Goal: Information Seeking & Learning: Learn about a topic

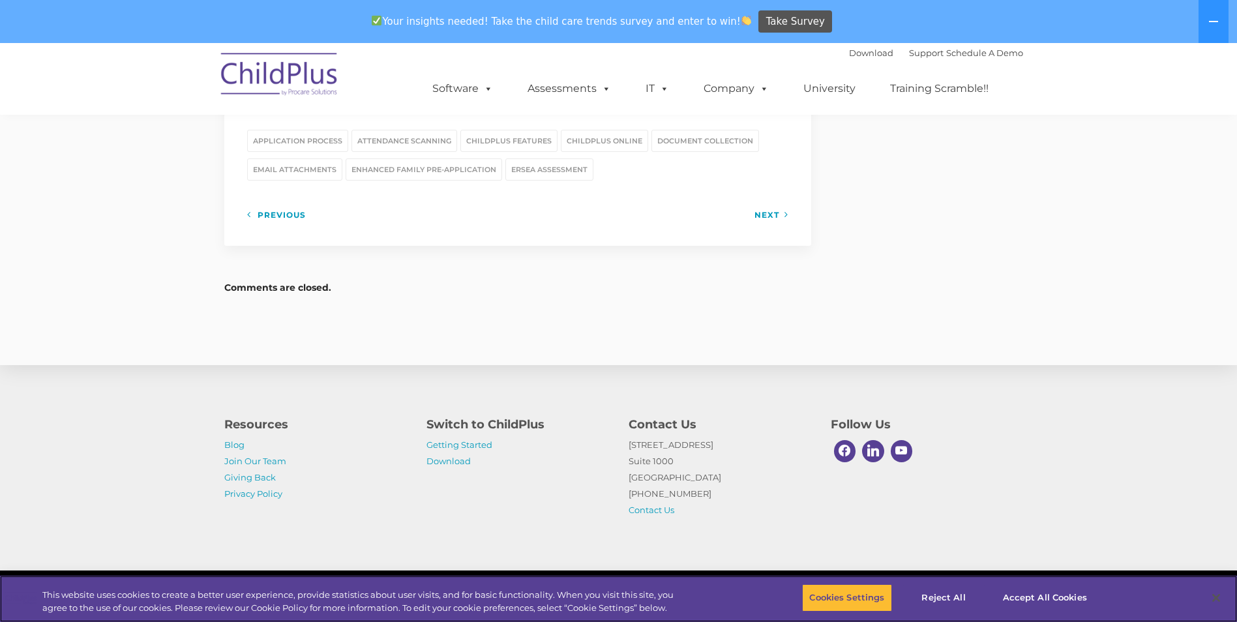
scroll to position [1825, 0]
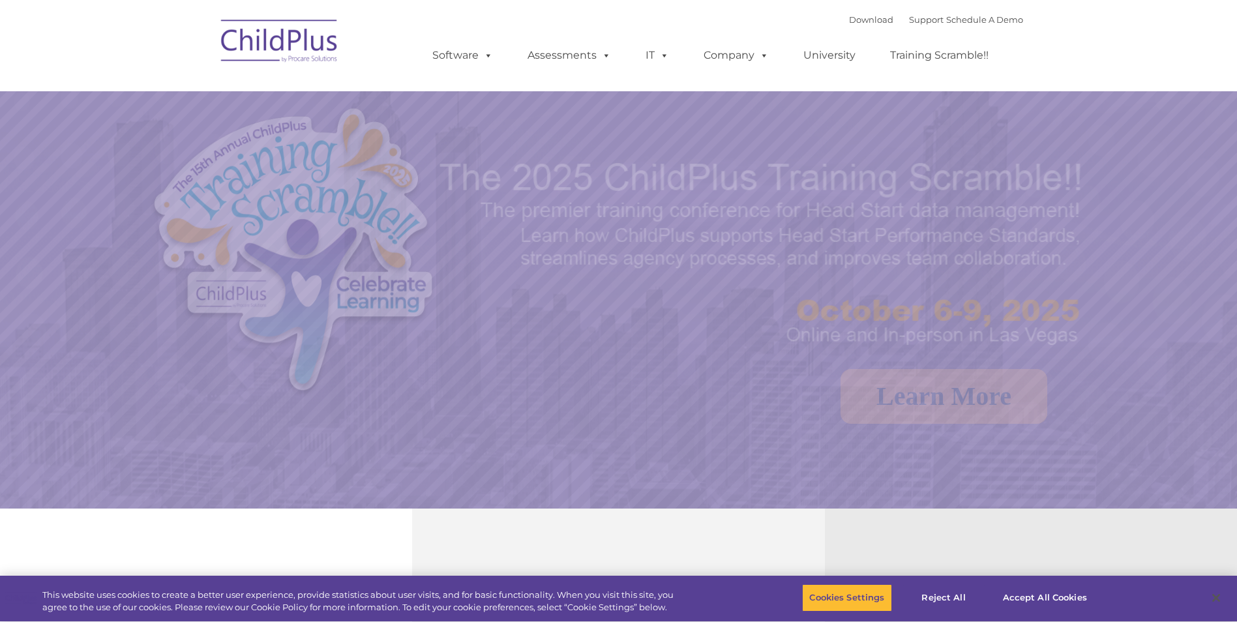
select select "MEDIUM"
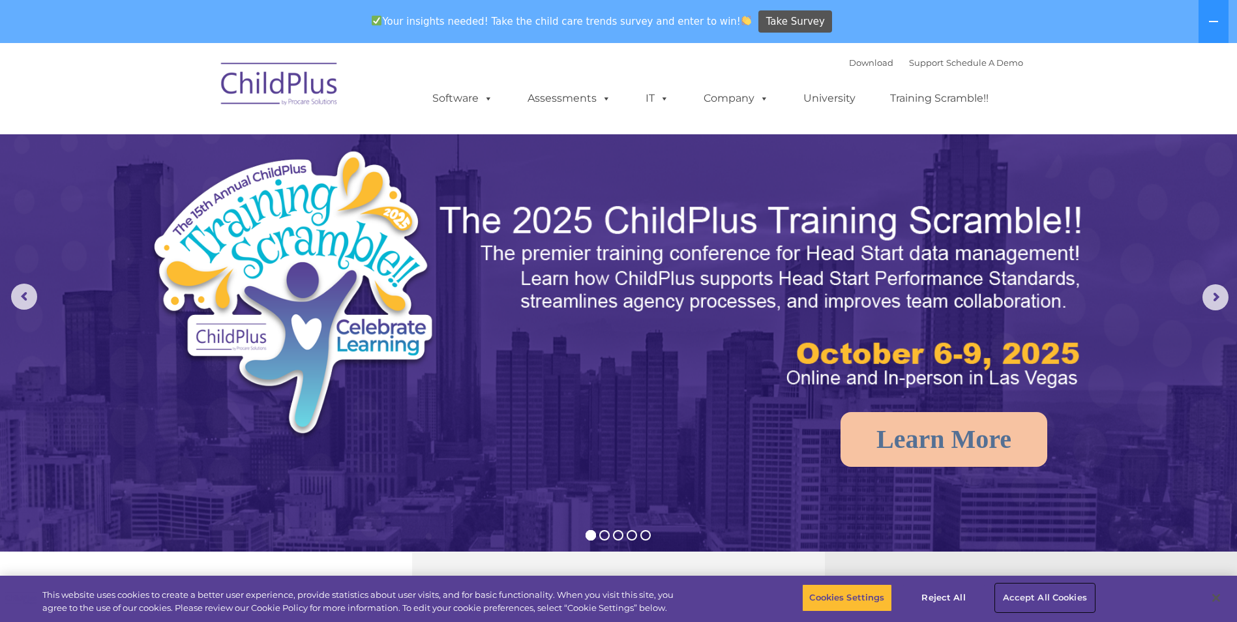
click at [1024, 594] on button "Accept All Cookies" at bounding box center [1045, 597] width 98 height 27
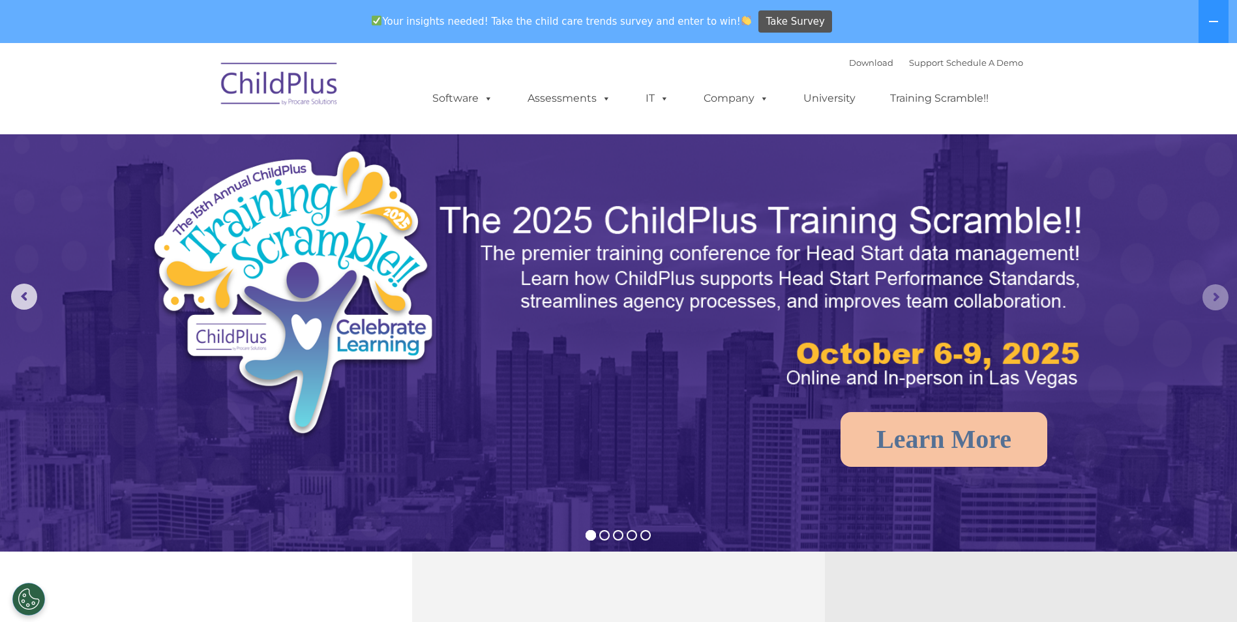
click at [1209, 299] on rs-arrow at bounding box center [1215, 297] width 26 height 26
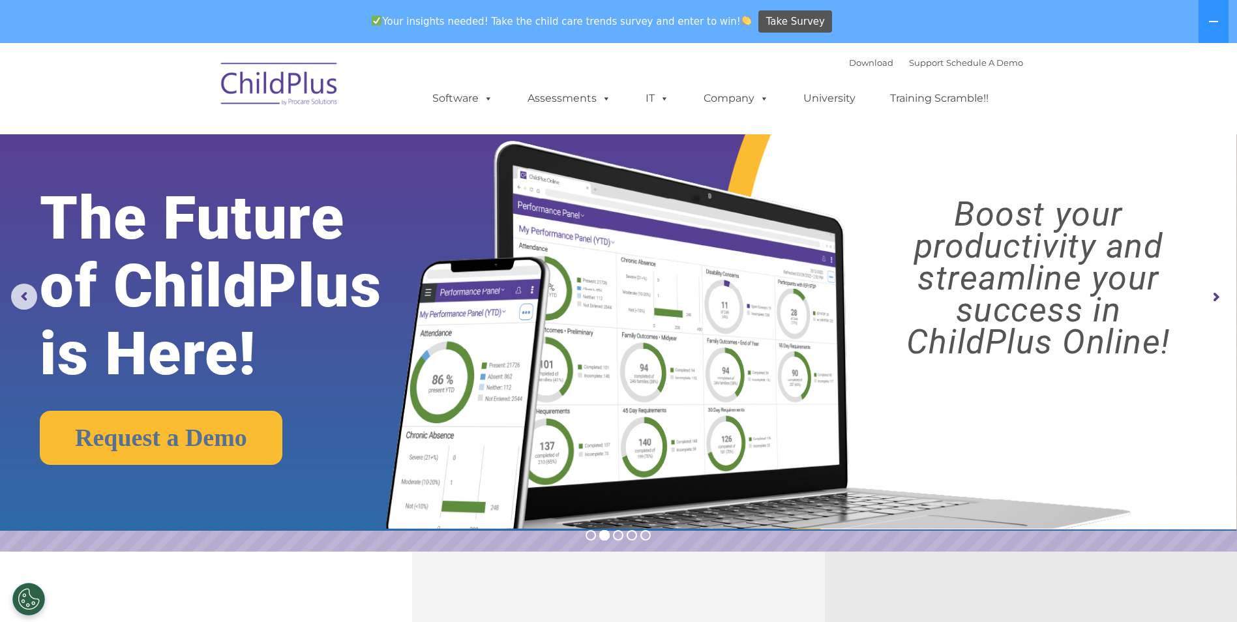
click at [1213, 295] on rs-arrow at bounding box center [1215, 297] width 26 height 26
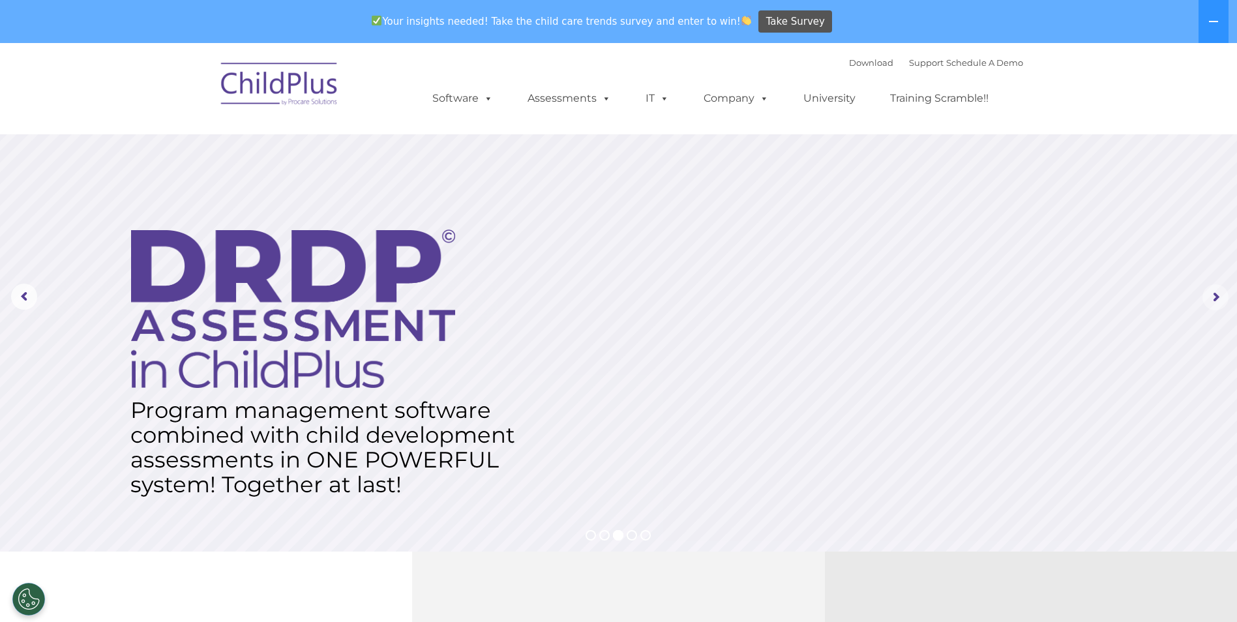
click at [1213, 295] on rs-arrow at bounding box center [1215, 297] width 26 height 26
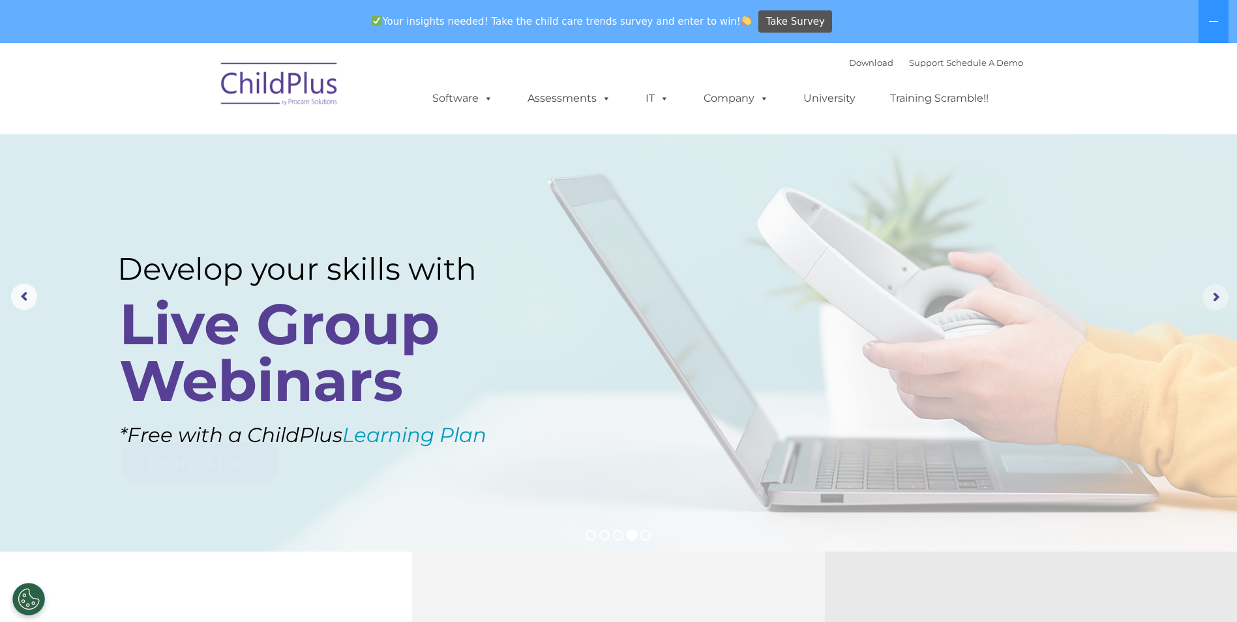
click at [1213, 295] on rs-arrow at bounding box center [1215, 297] width 26 height 26
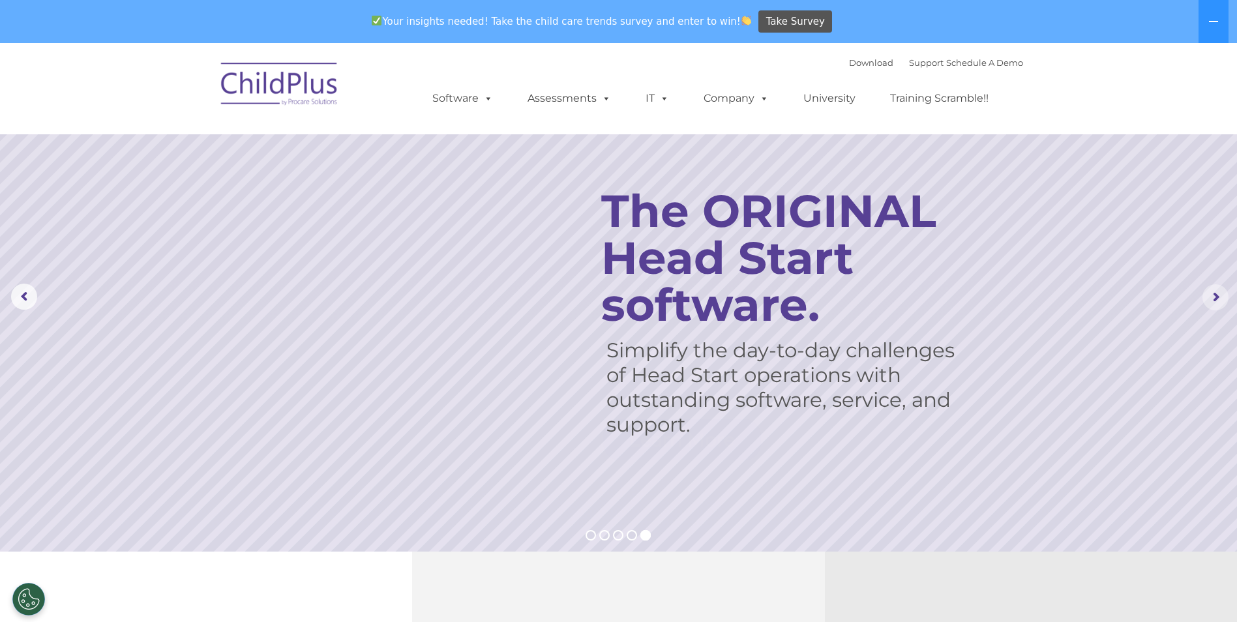
click at [1213, 295] on rs-arrow at bounding box center [1215, 297] width 26 height 26
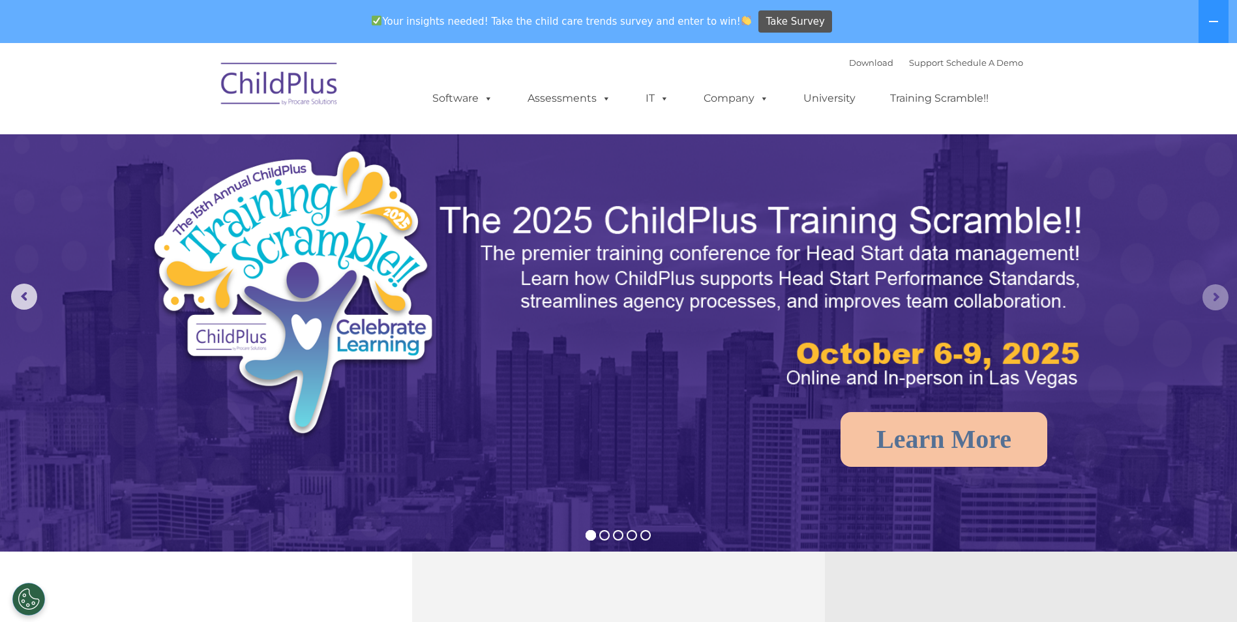
click at [1213, 295] on rs-arrow at bounding box center [1215, 297] width 26 height 26
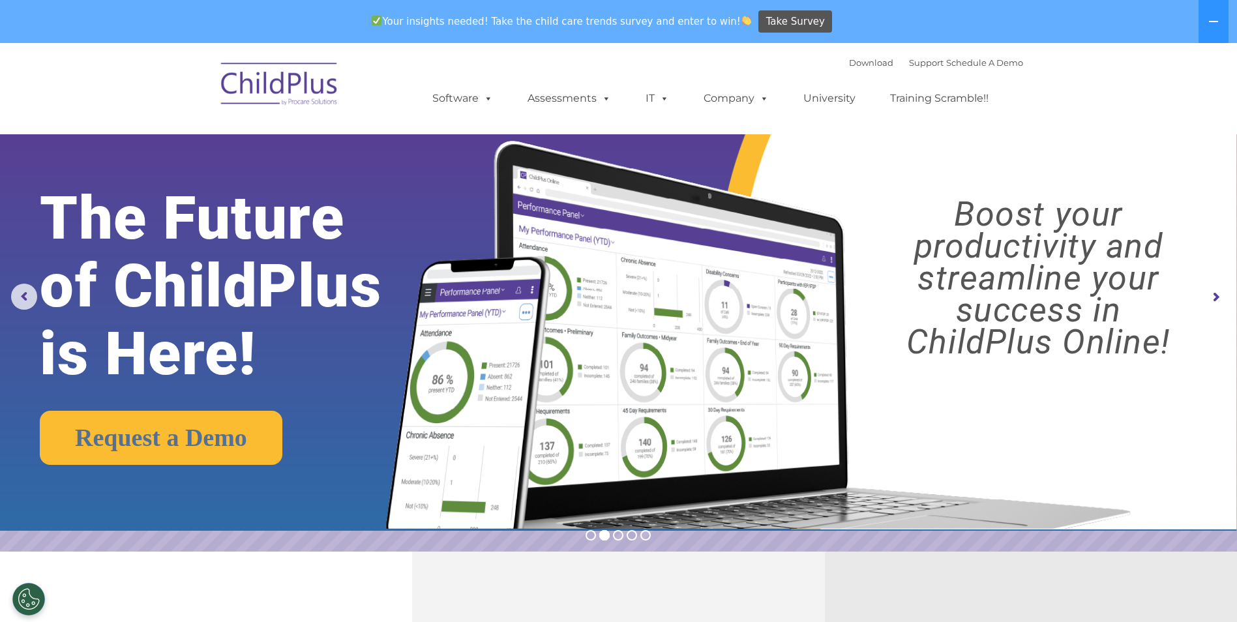
click at [1213, 295] on rs-arrow at bounding box center [1215, 297] width 26 height 26
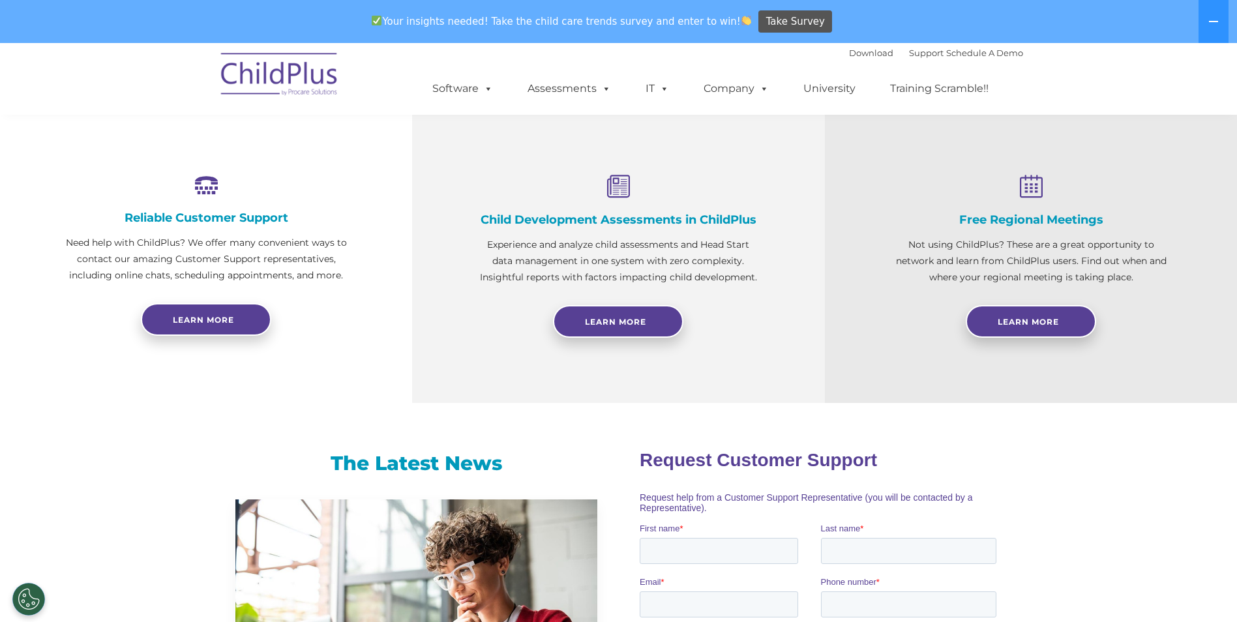
scroll to position [456, 0]
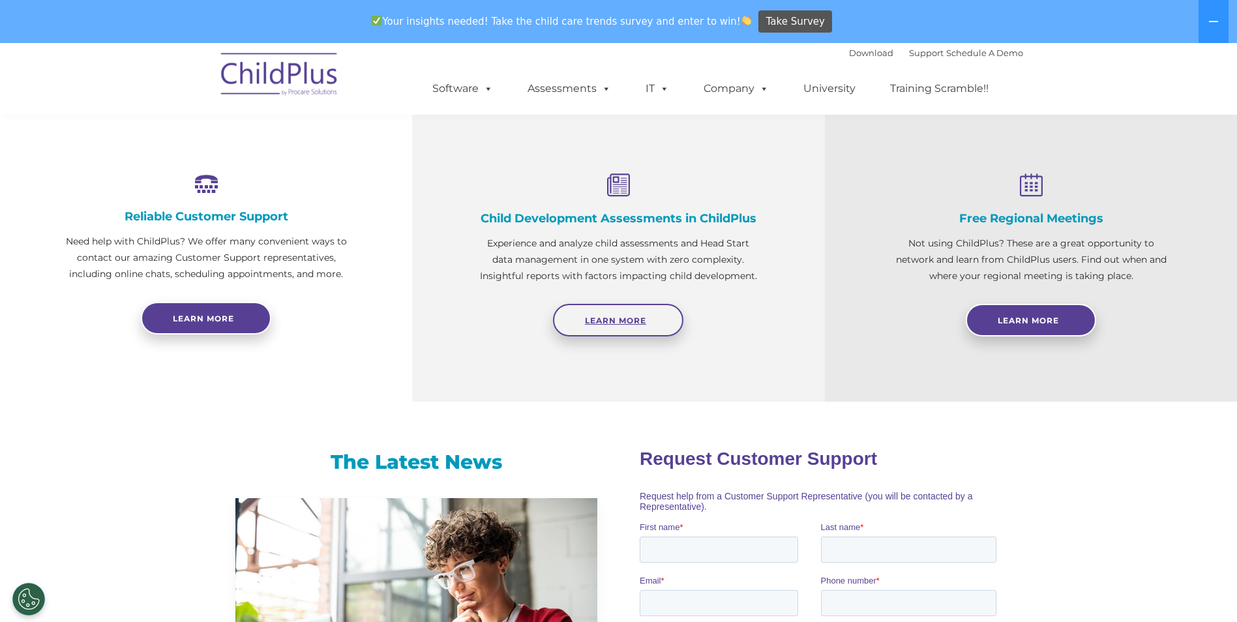
click at [574, 331] on link "Learn More" at bounding box center [618, 320] width 130 height 33
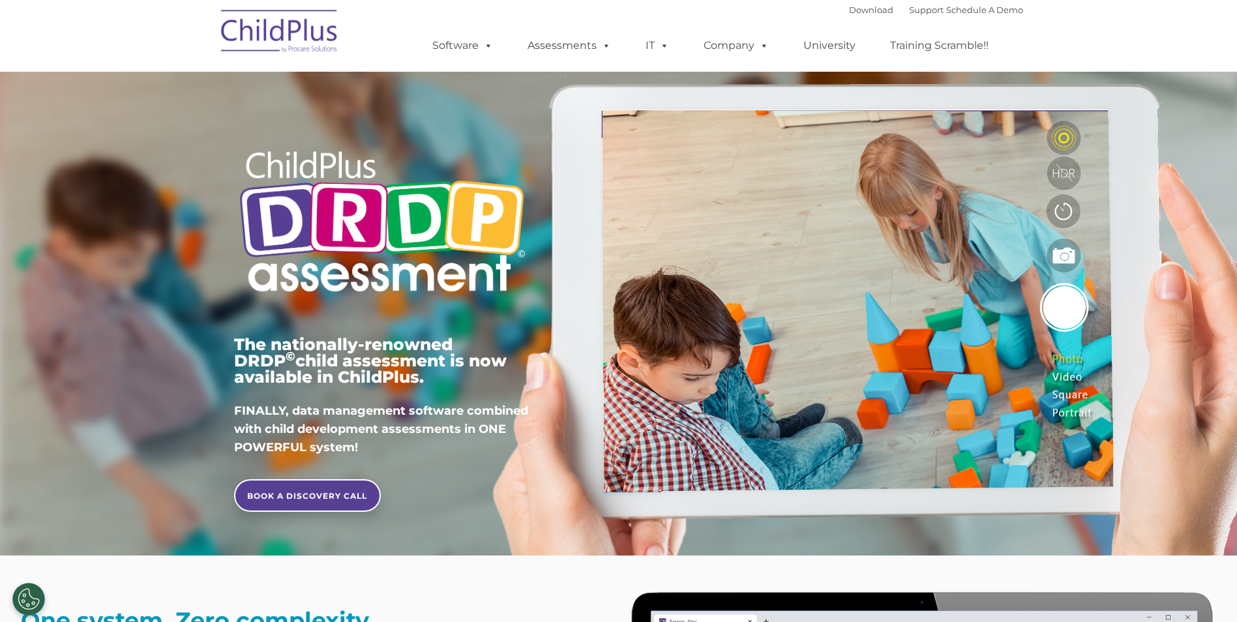
type input ""
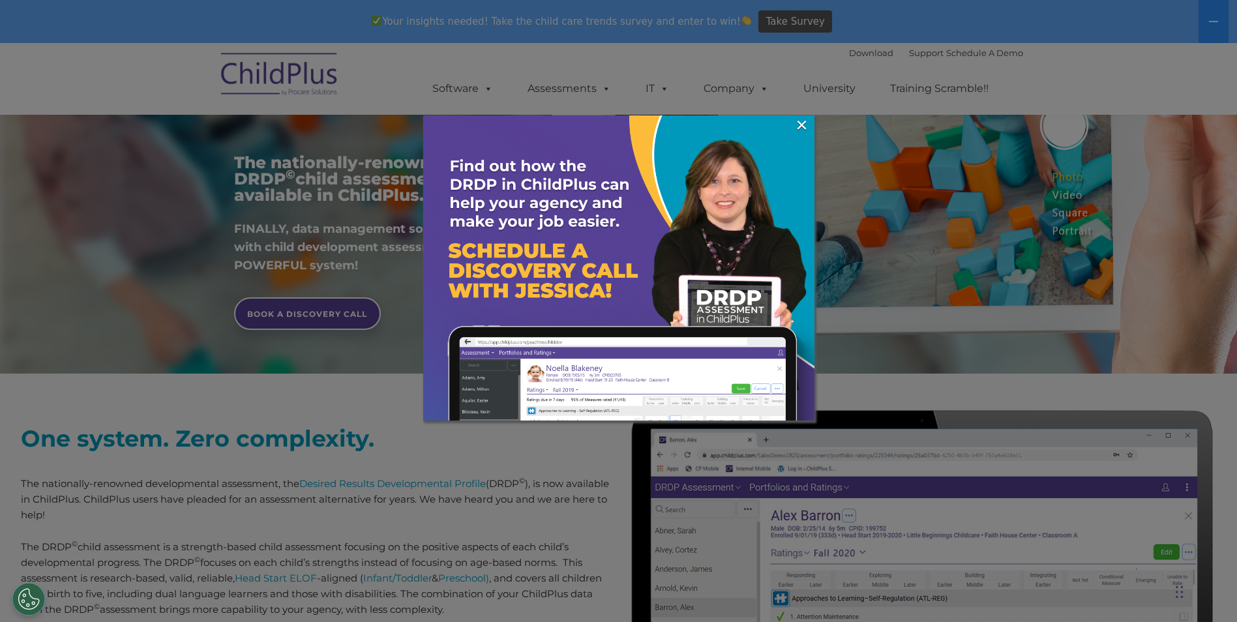
scroll to position [226, 0]
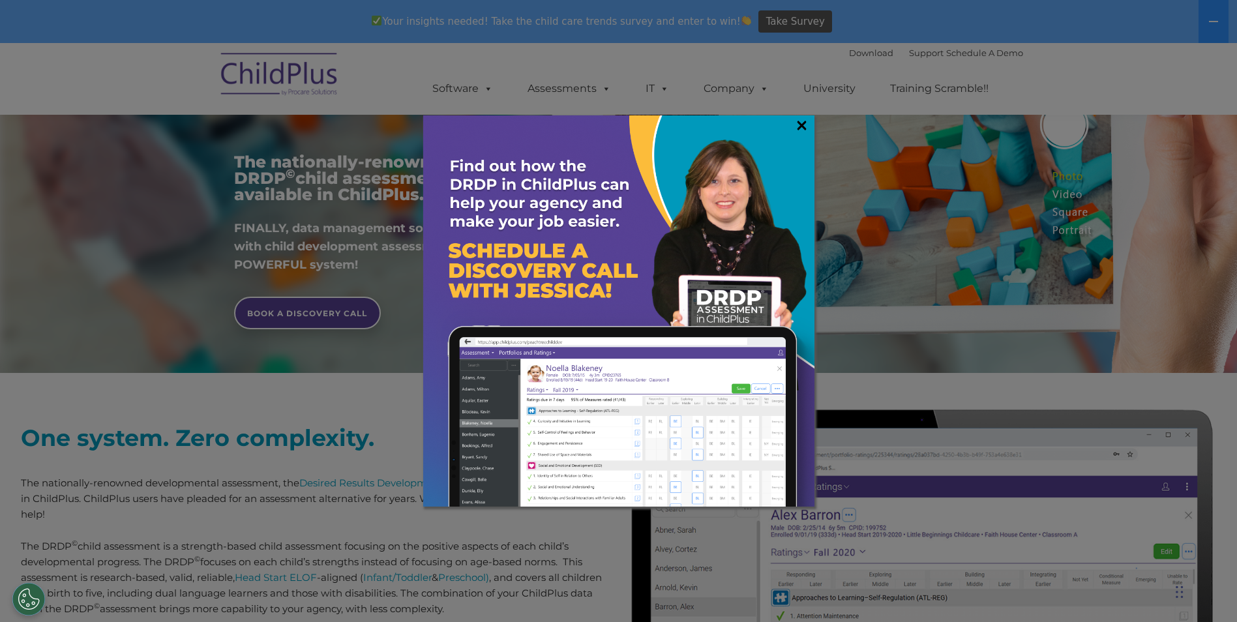
click at [799, 125] on link "×" at bounding box center [801, 125] width 15 height 13
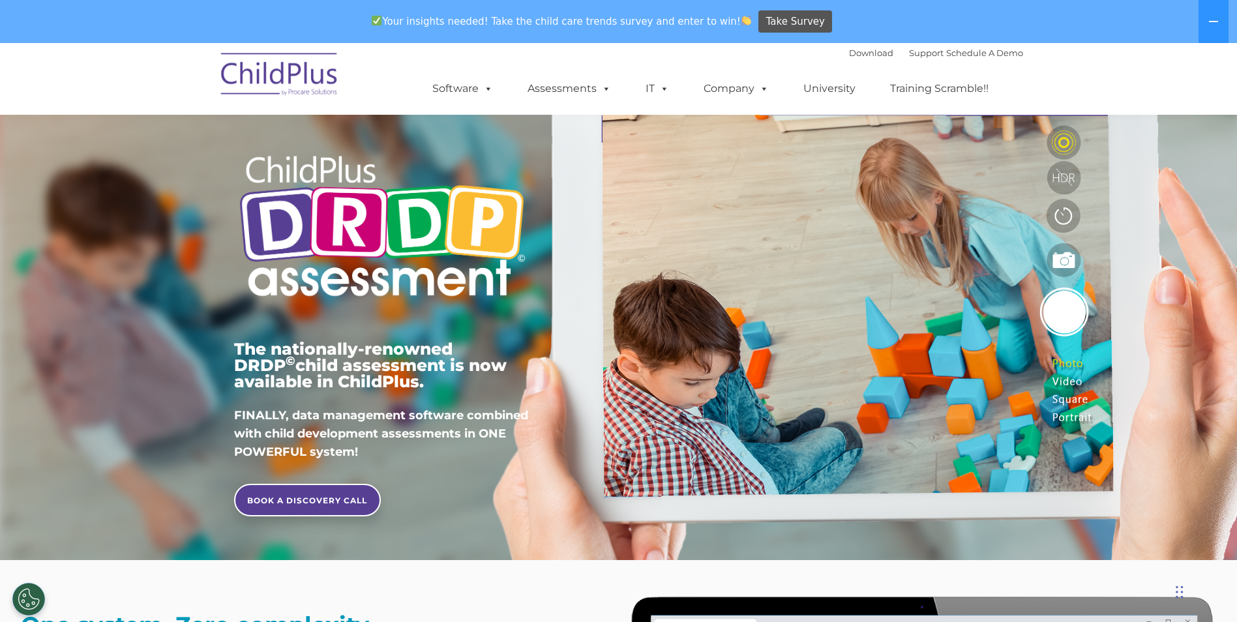
scroll to position [0, 0]
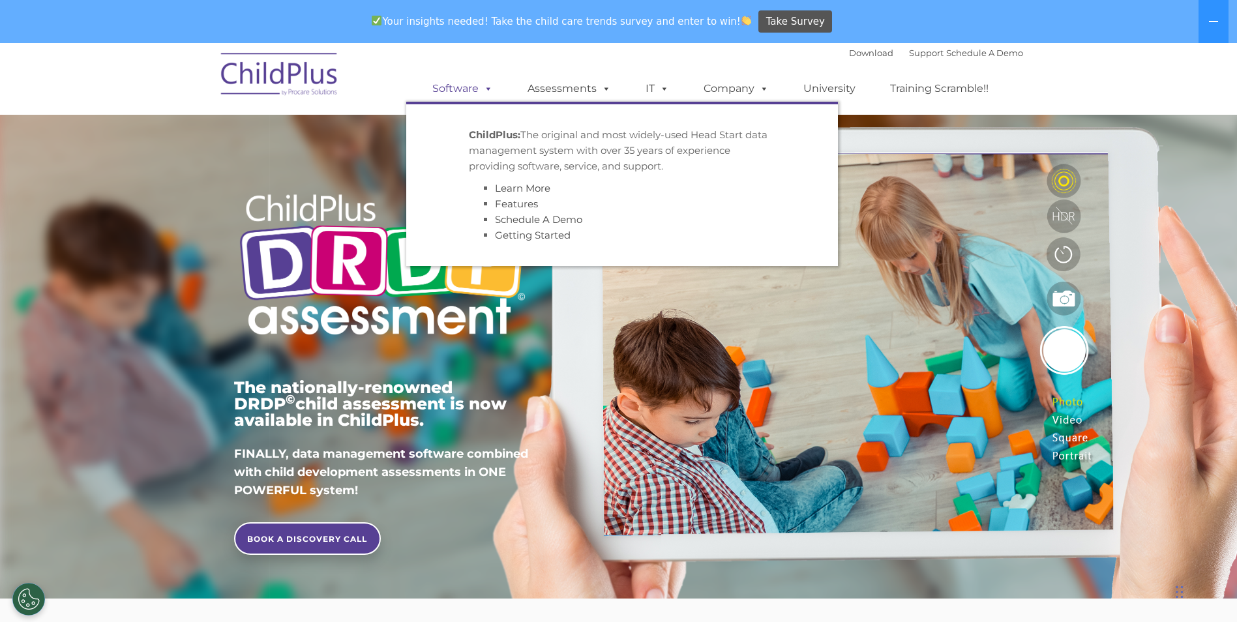
click at [464, 87] on link "Software" at bounding box center [462, 89] width 87 height 26
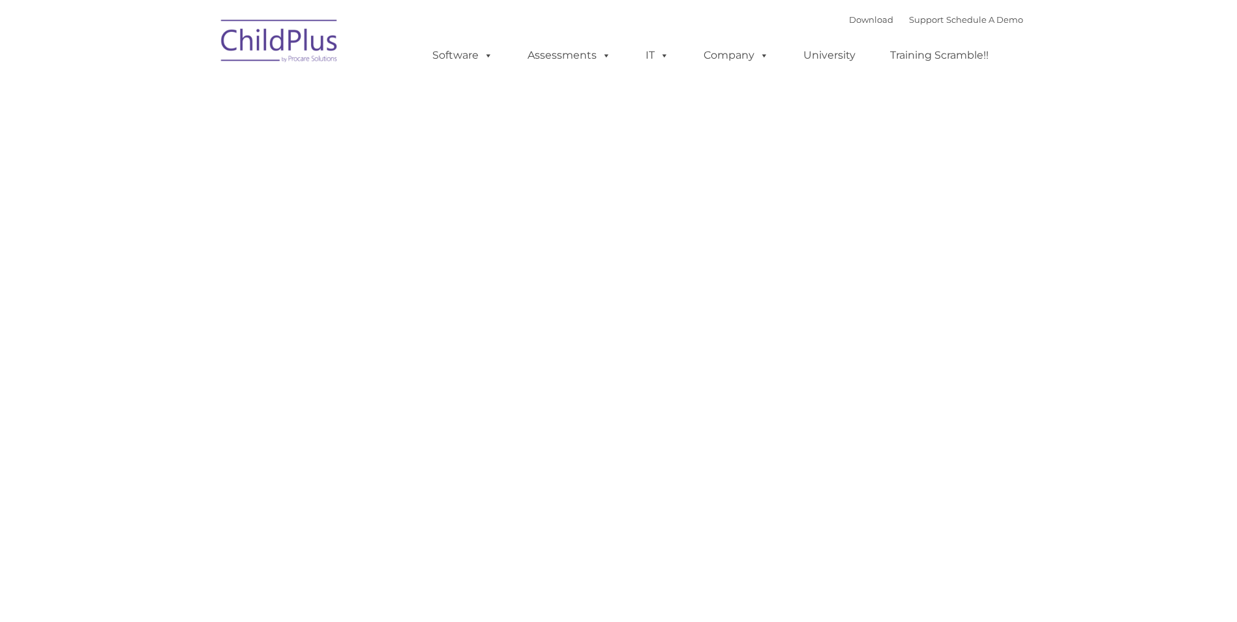
type input ""
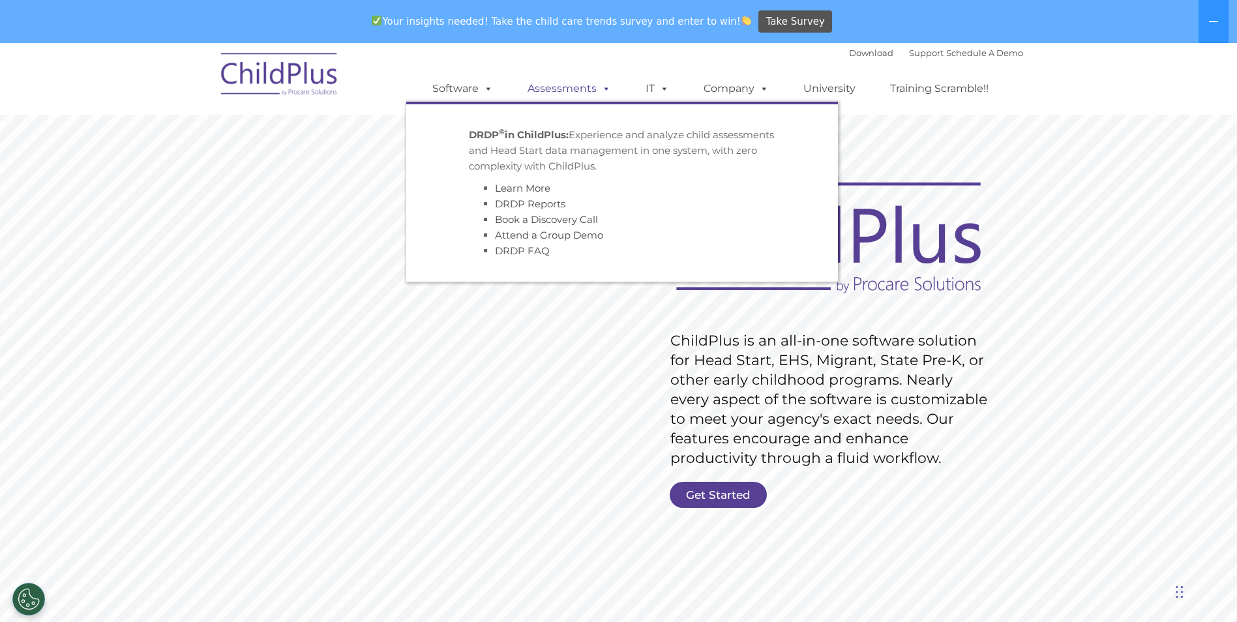
click at [592, 91] on link "Assessments" at bounding box center [569, 89] width 110 height 26
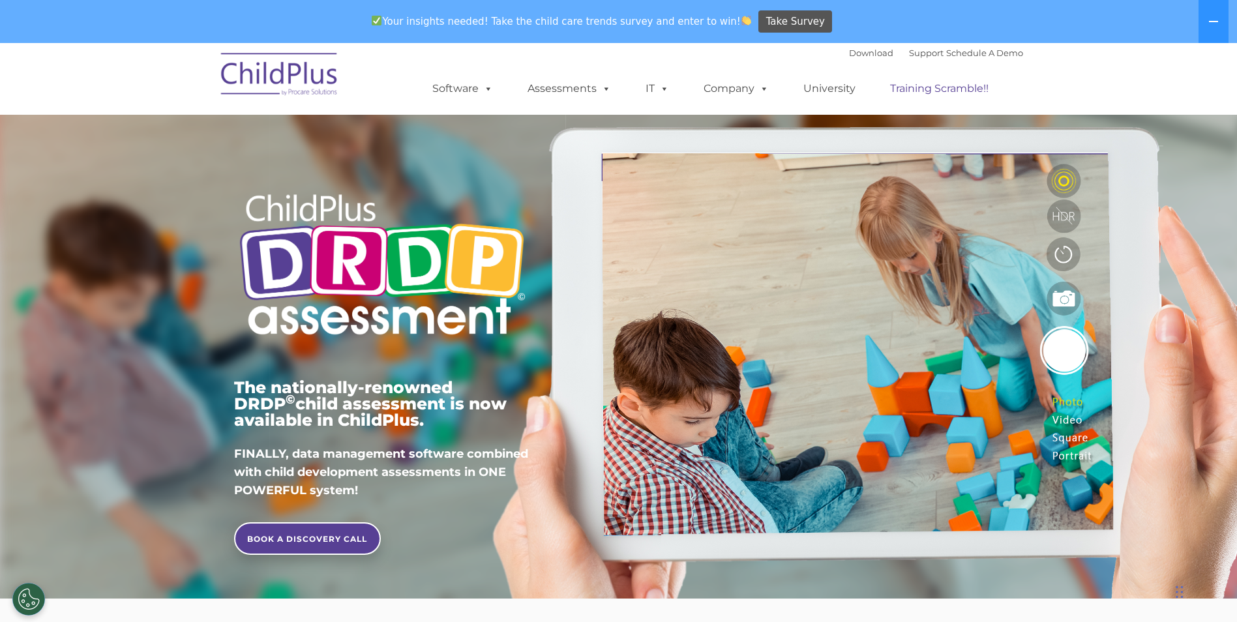
click at [918, 92] on link "Training Scramble!!" at bounding box center [939, 89] width 125 height 26
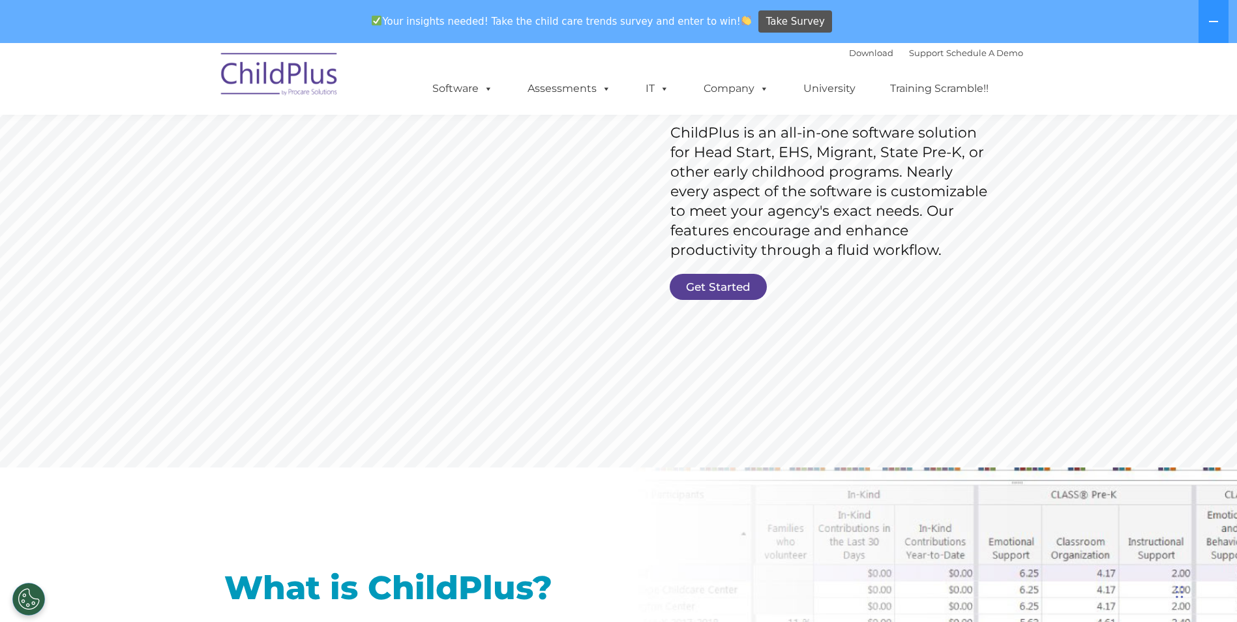
scroll to position [210, 0]
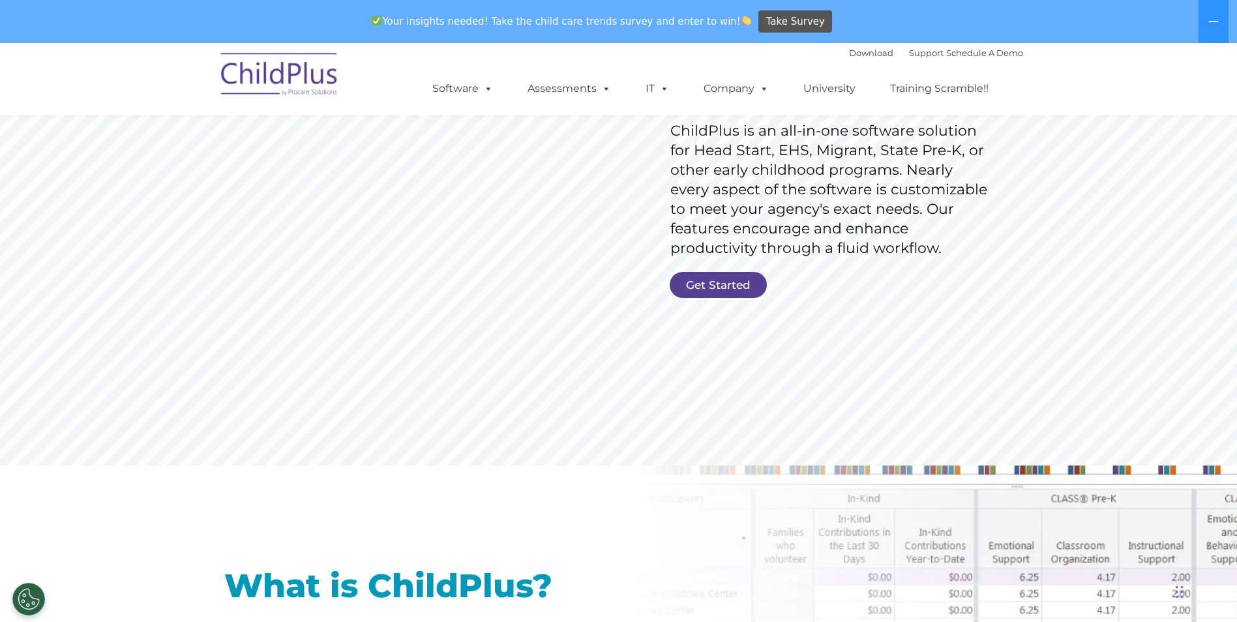
drag, startPoint x: 731, startPoint y: 305, endPoint x: 723, endPoint y: 308, distance: 8.5
click at [730, 306] on rs-slide "Request Pricing ChildPlus is an all-in-one software solution for Head Start, EH…" at bounding box center [618, 172] width 1237 height 587
click at [734, 286] on link "Get Started" at bounding box center [718, 285] width 97 height 26
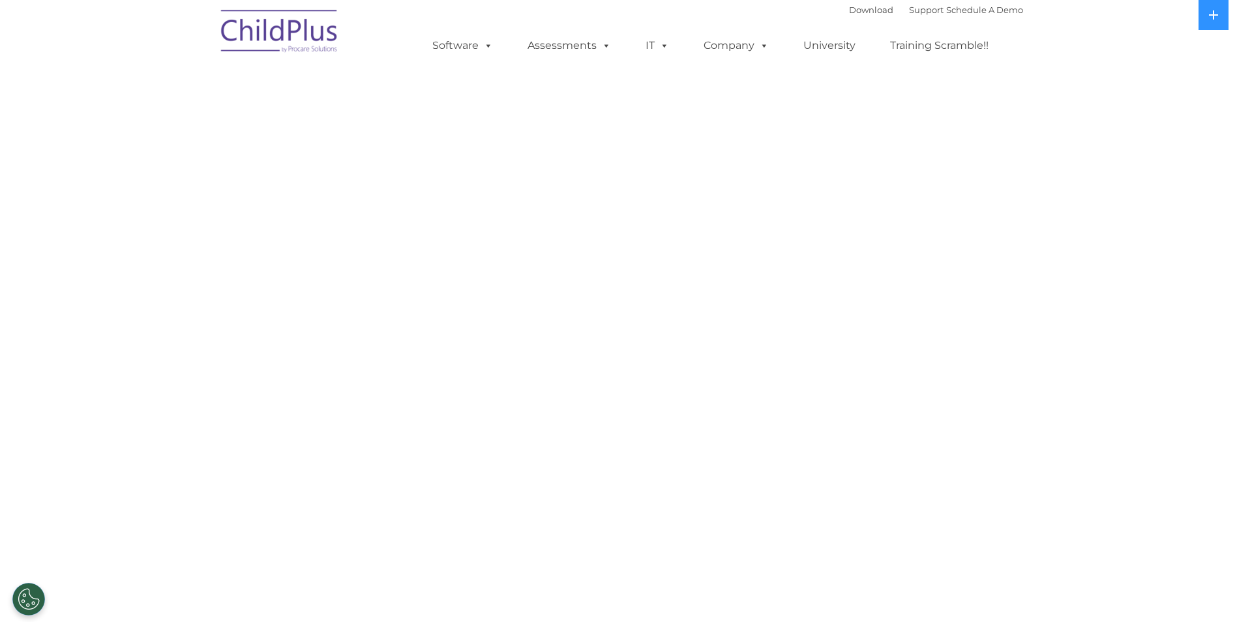
select select "MEDIUM"
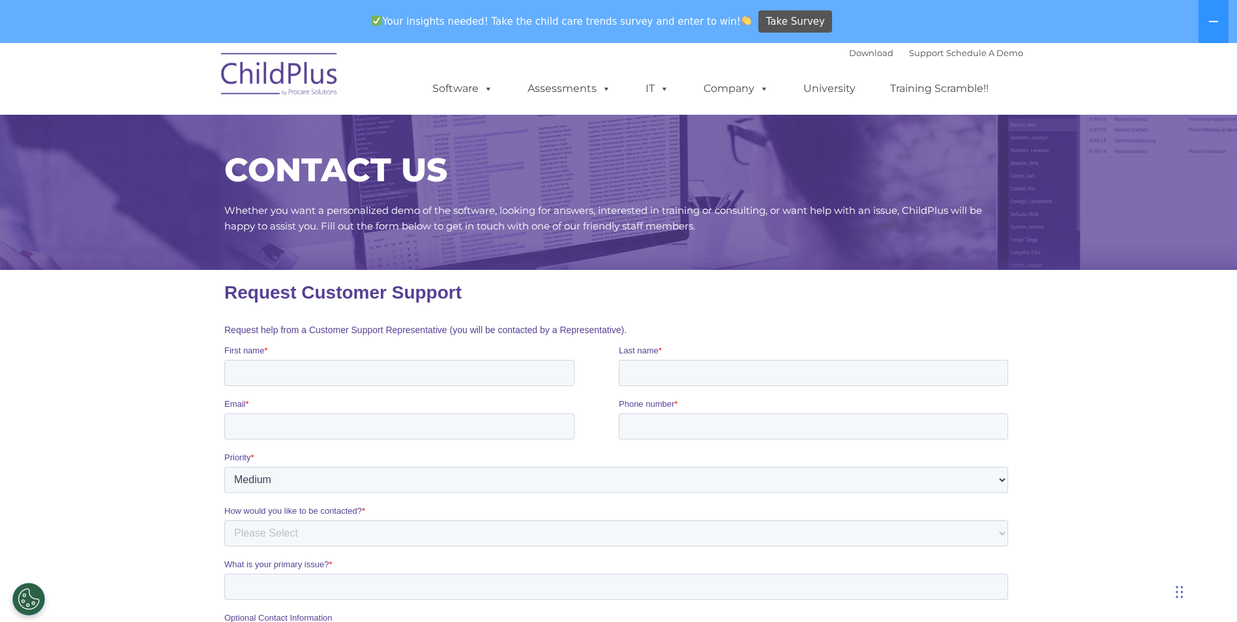
click at [314, 71] on img at bounding box center [280, 76] width 130 height 65
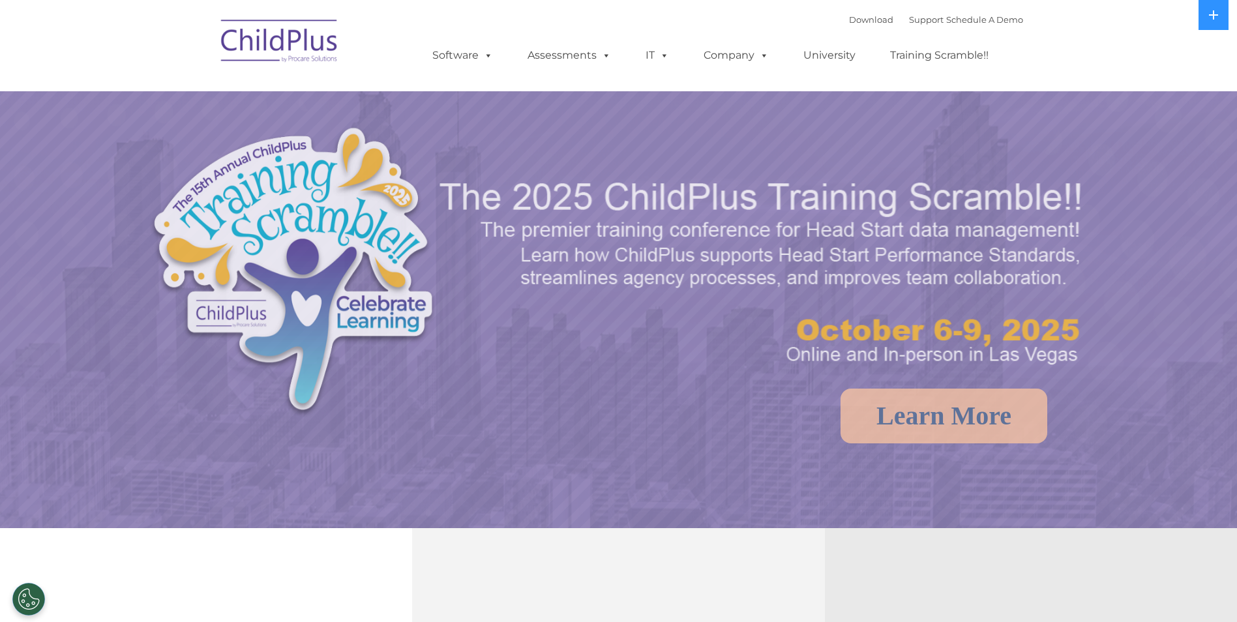
select select "MEDIUM"
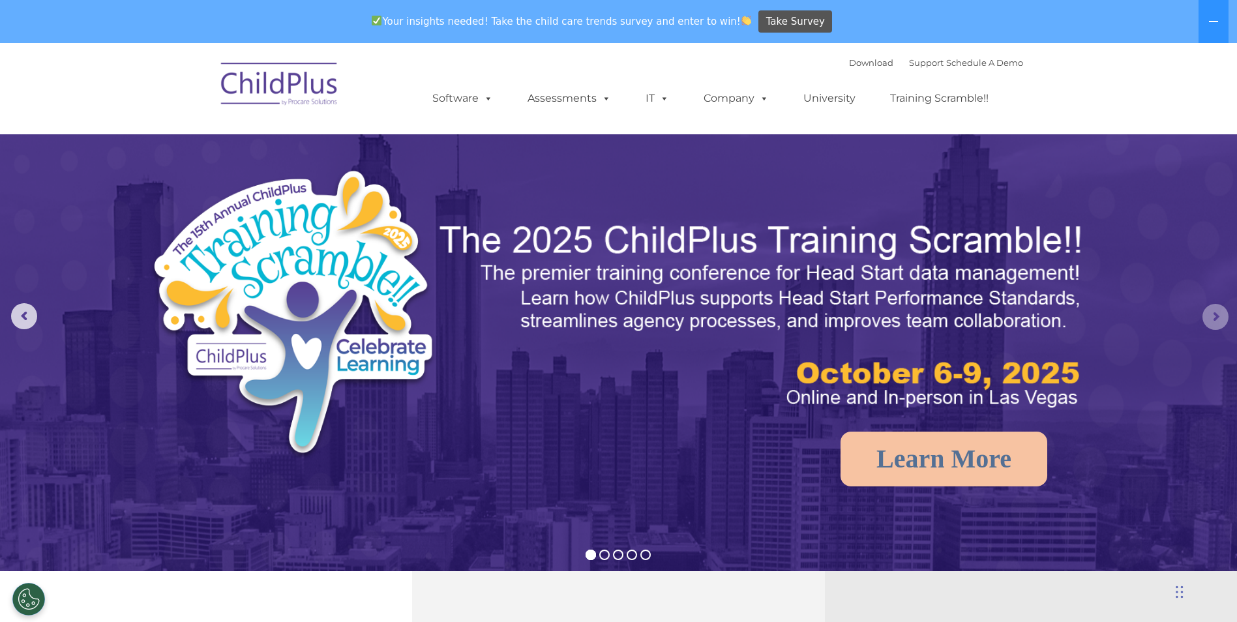
click at [1227, 323] on rs-arrow at bounding box center [1215, 317] width 26 height 26
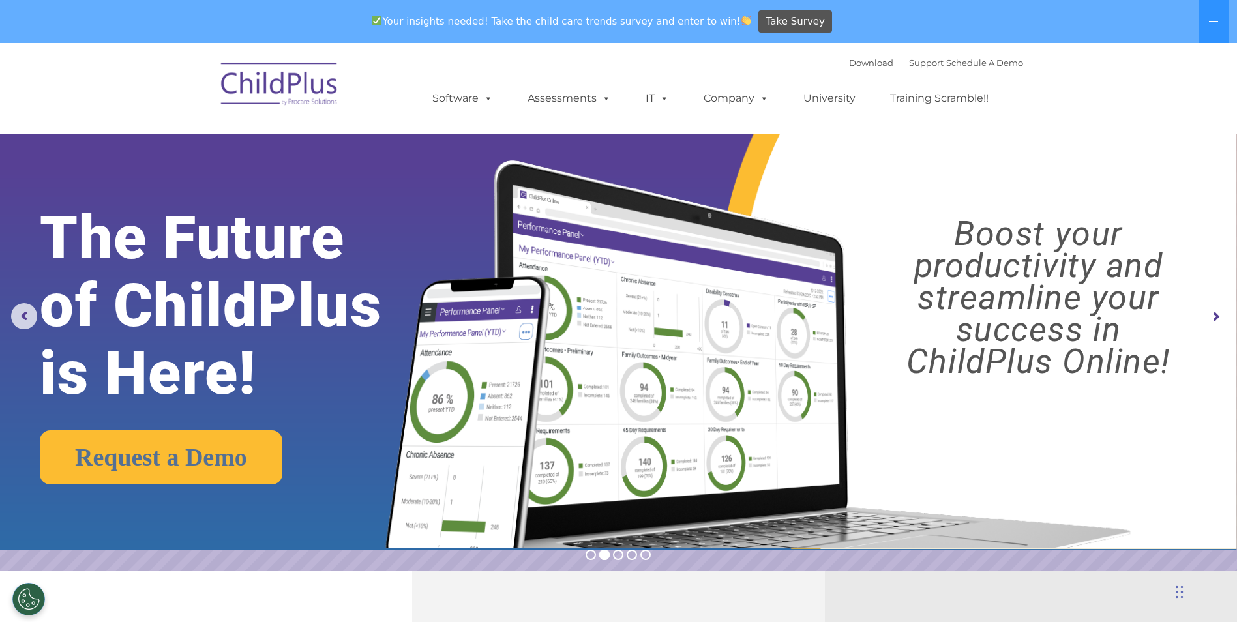
click at [1223, 322] on rs-arrow at bounding box center [1215, 317] width 26 height 26
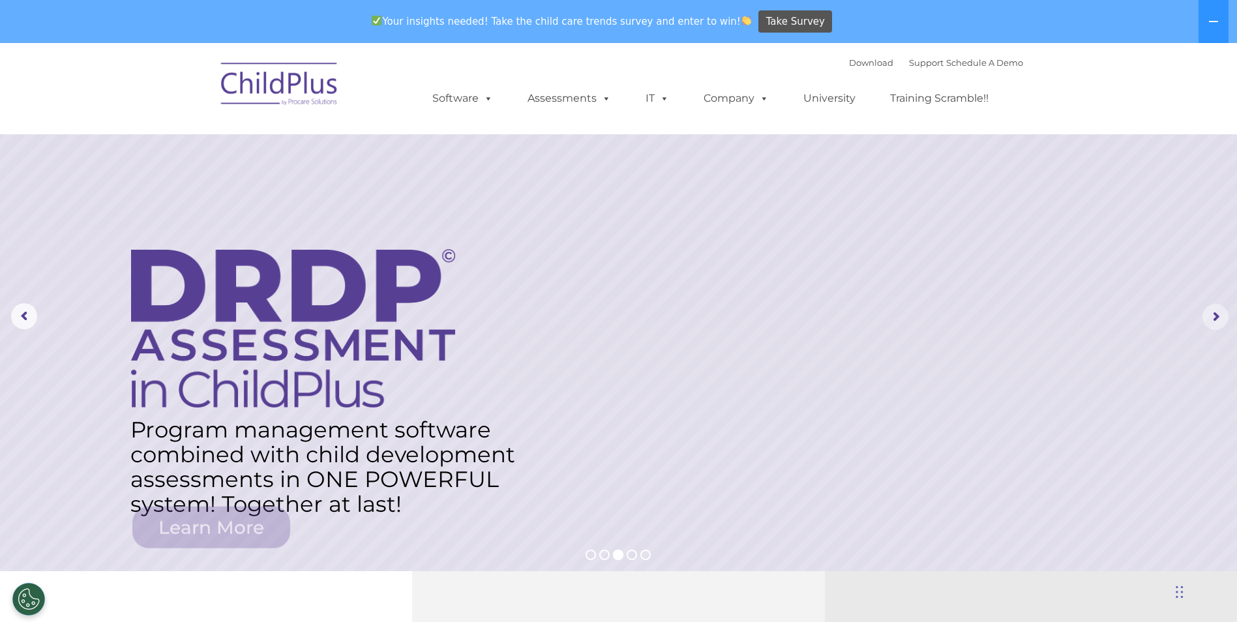
click at [1211, 320] on rs-arrow at bounding box center [1215, 317] width 26 height 26
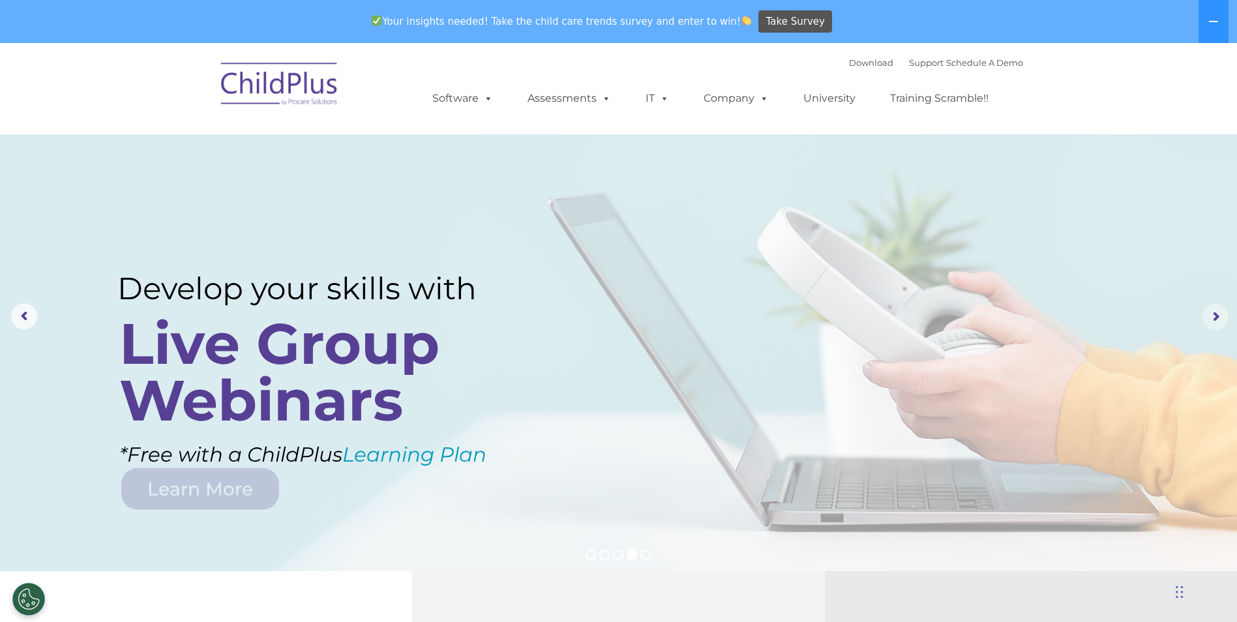
click at [1211, 320] on rs-arrow at bounding box center [1215, 317] width 26 height 26
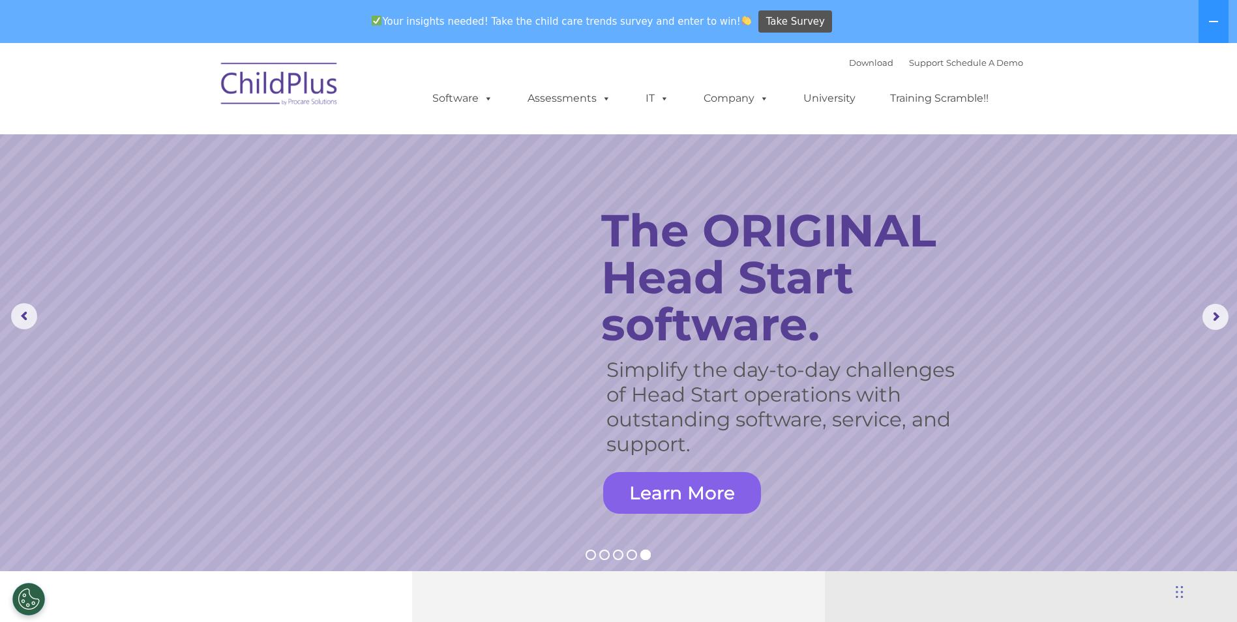
click at [708, 480] on link "Learn More" at bounding box center [682, 493] width 158 height 42
click at [709, 494] on link "Learn More" at bounding box center [682, 493] width 158 height 42
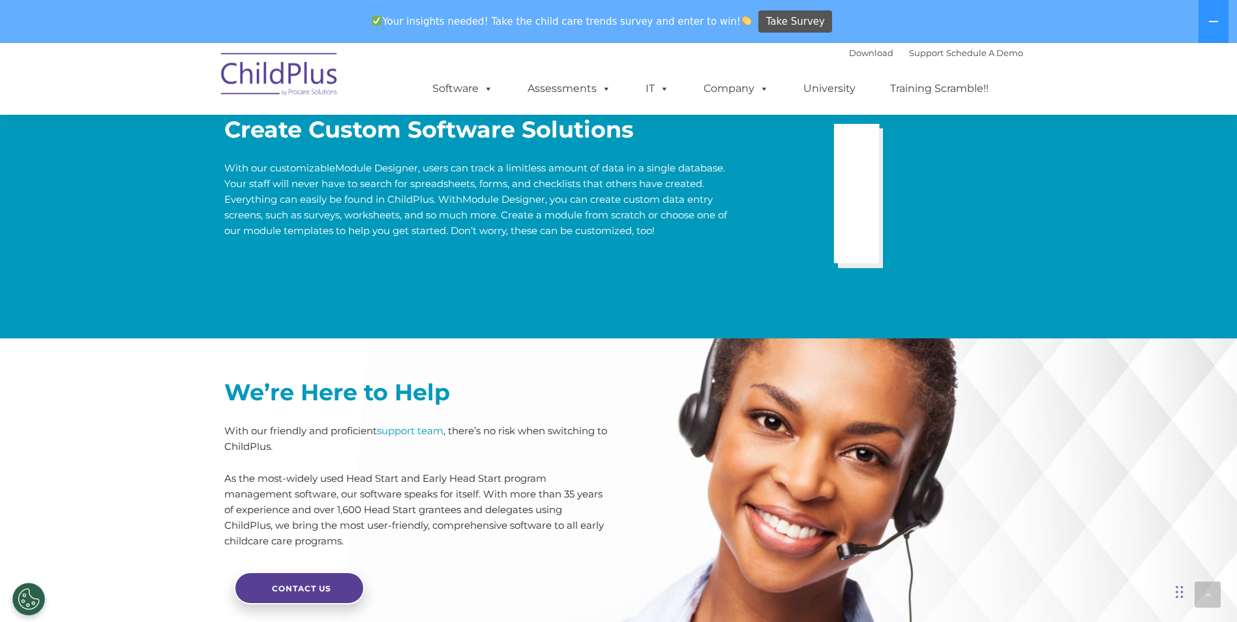
scroll to position [2572, 0]
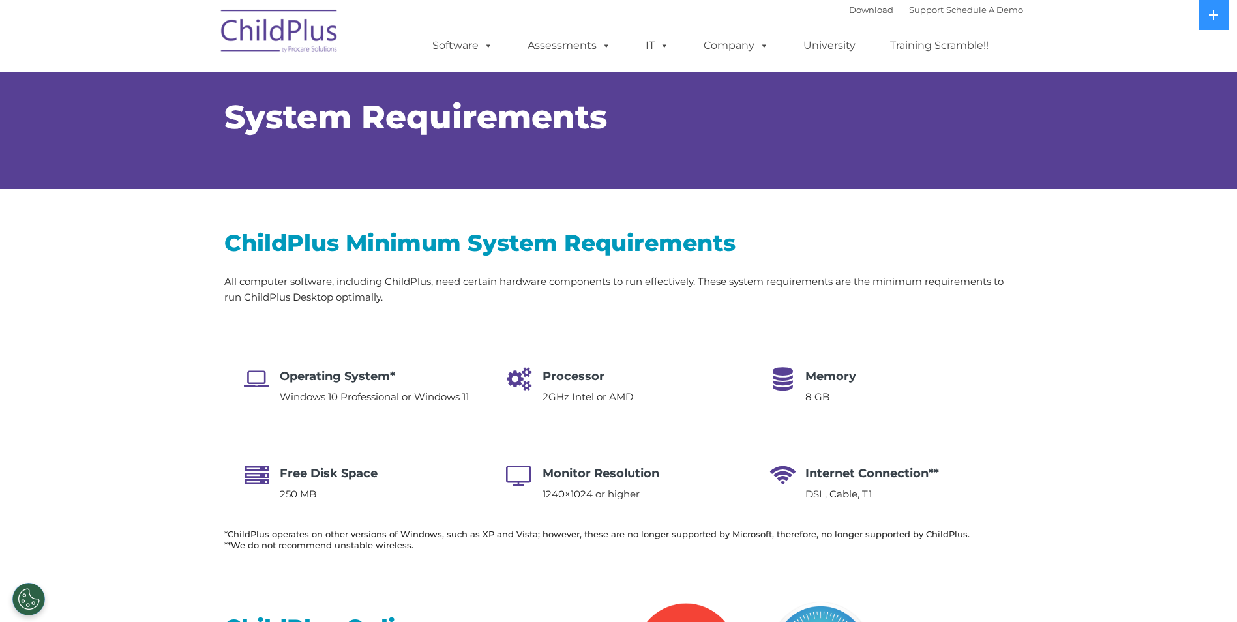
select select "MEDIUM"
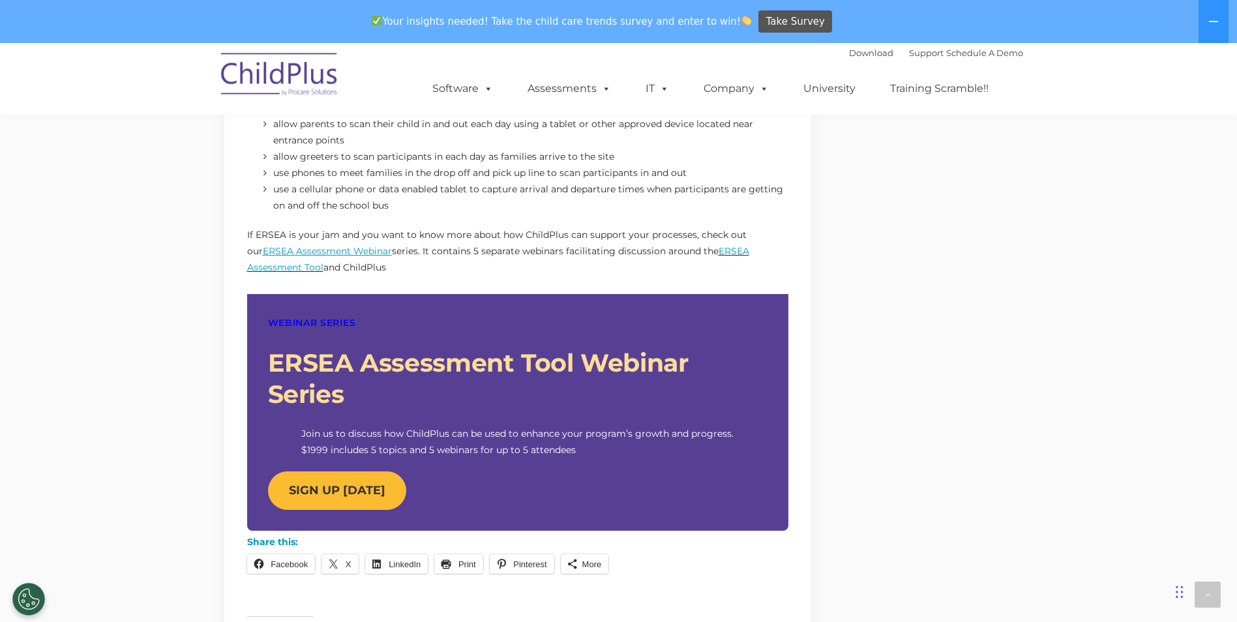
scroll to position [1053, 0]
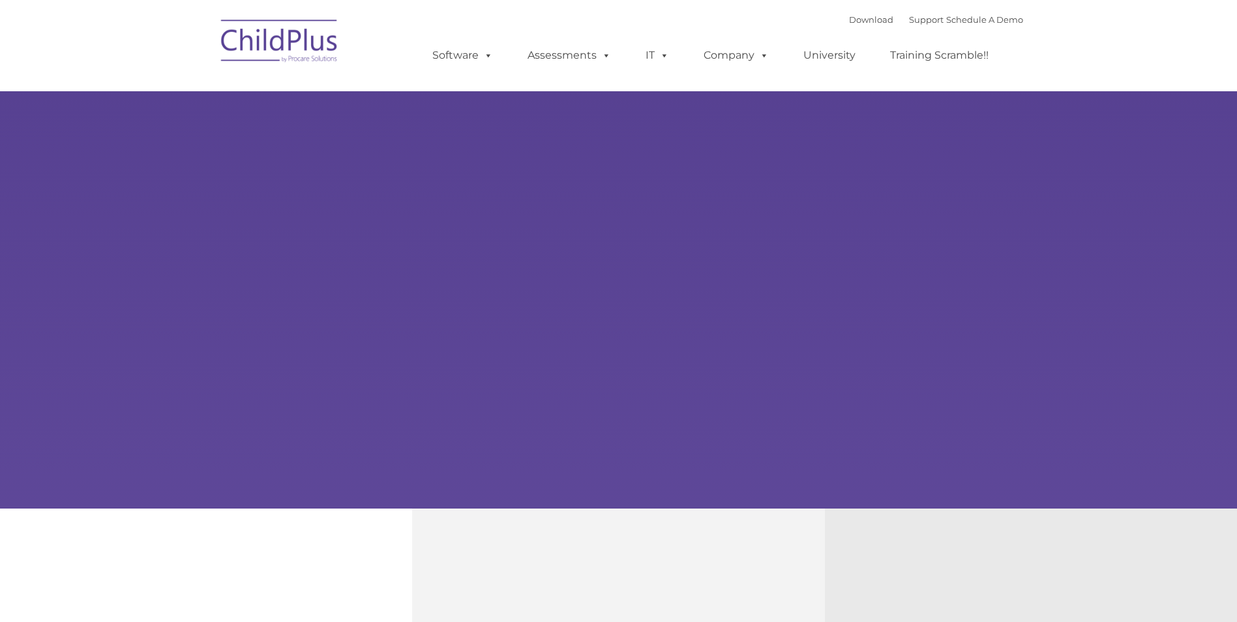
type input ""
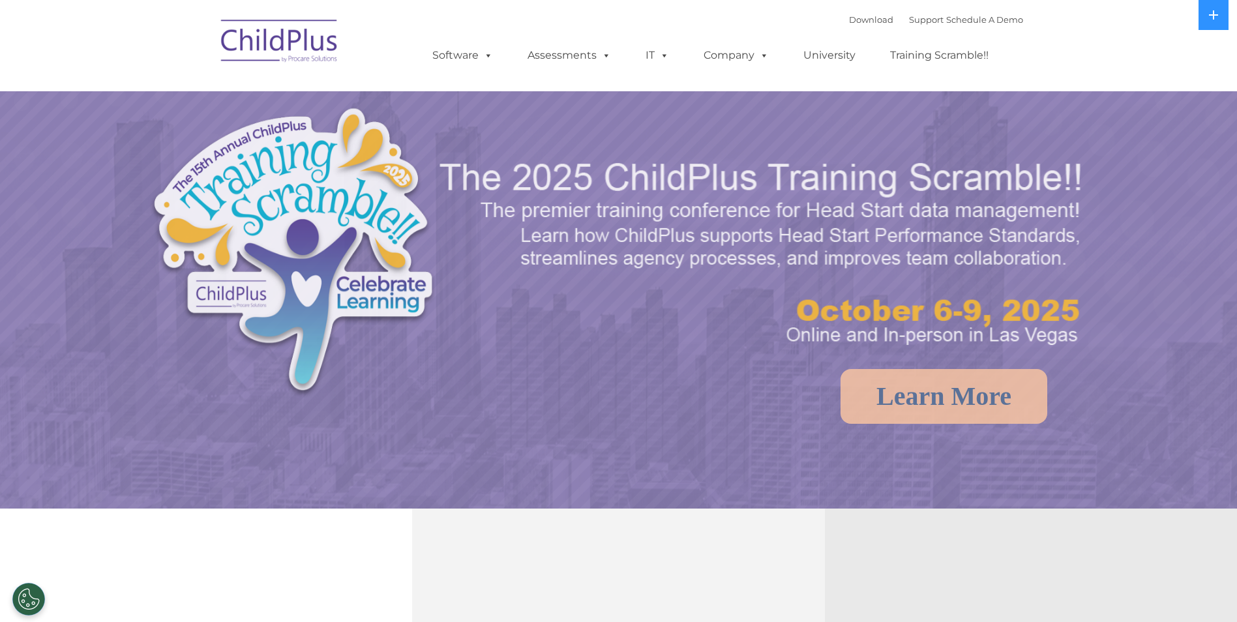
select select "MEDIUM"
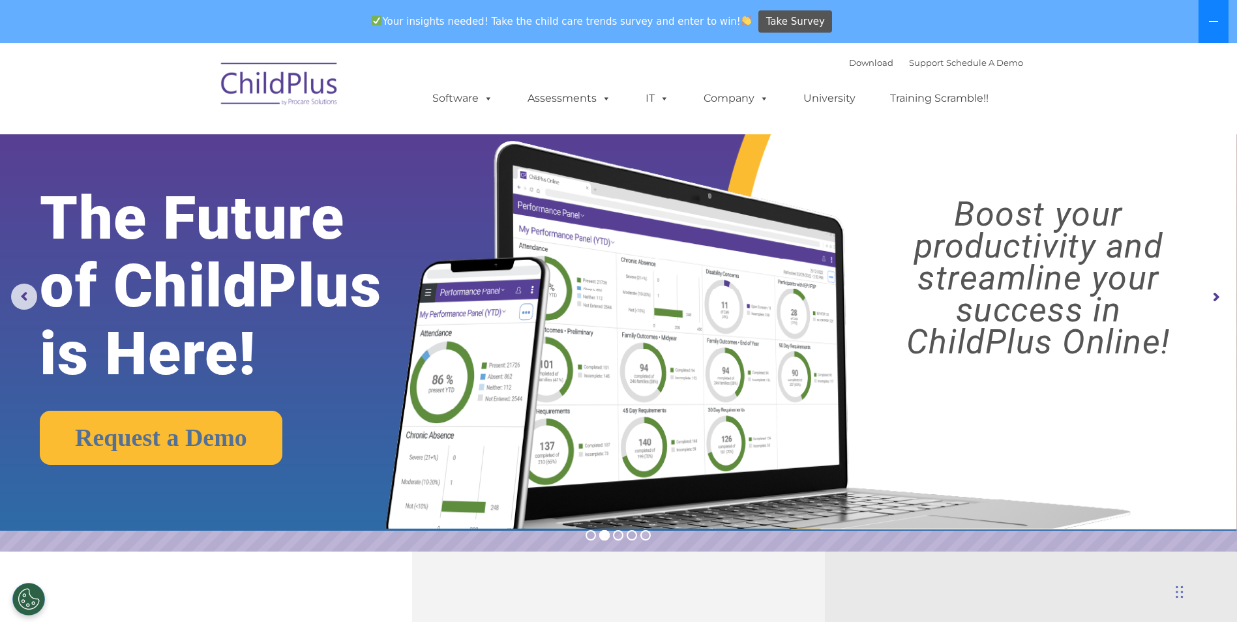
click at [1212, 34] on button at bounding box center [1214, 21] width 30 height 43
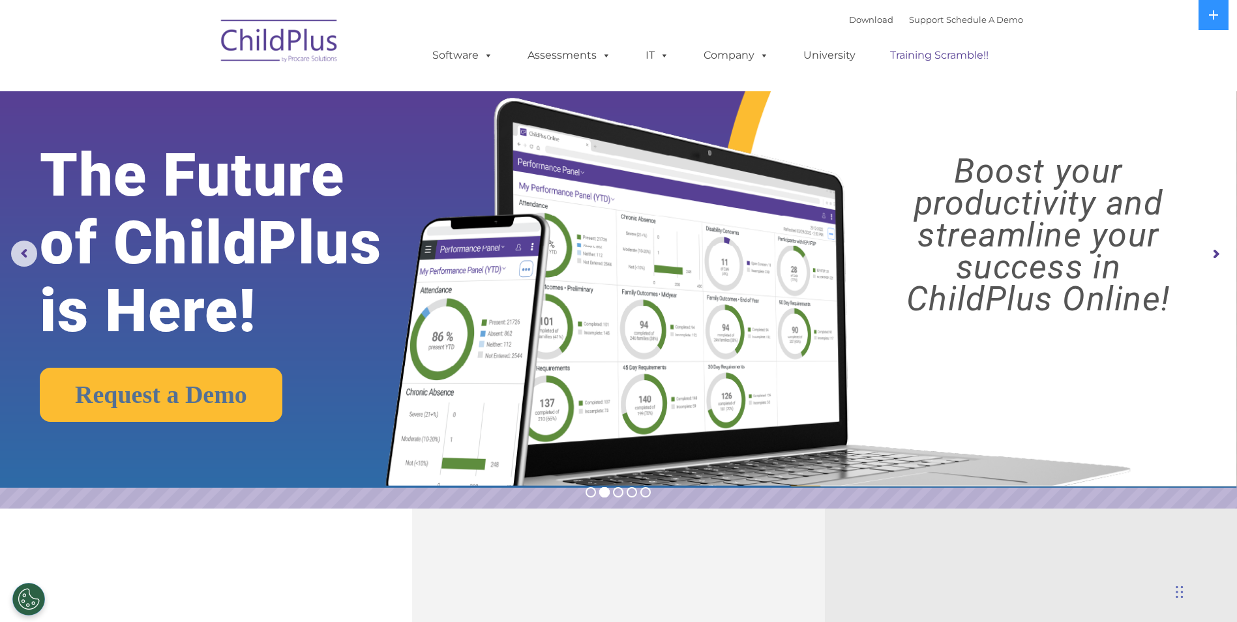
click at [905, 52] on link "Training Scramble!!" at bounding box center [939, 55] width 125 height 26
